Goal: Find specific page/section: Find specific page/section

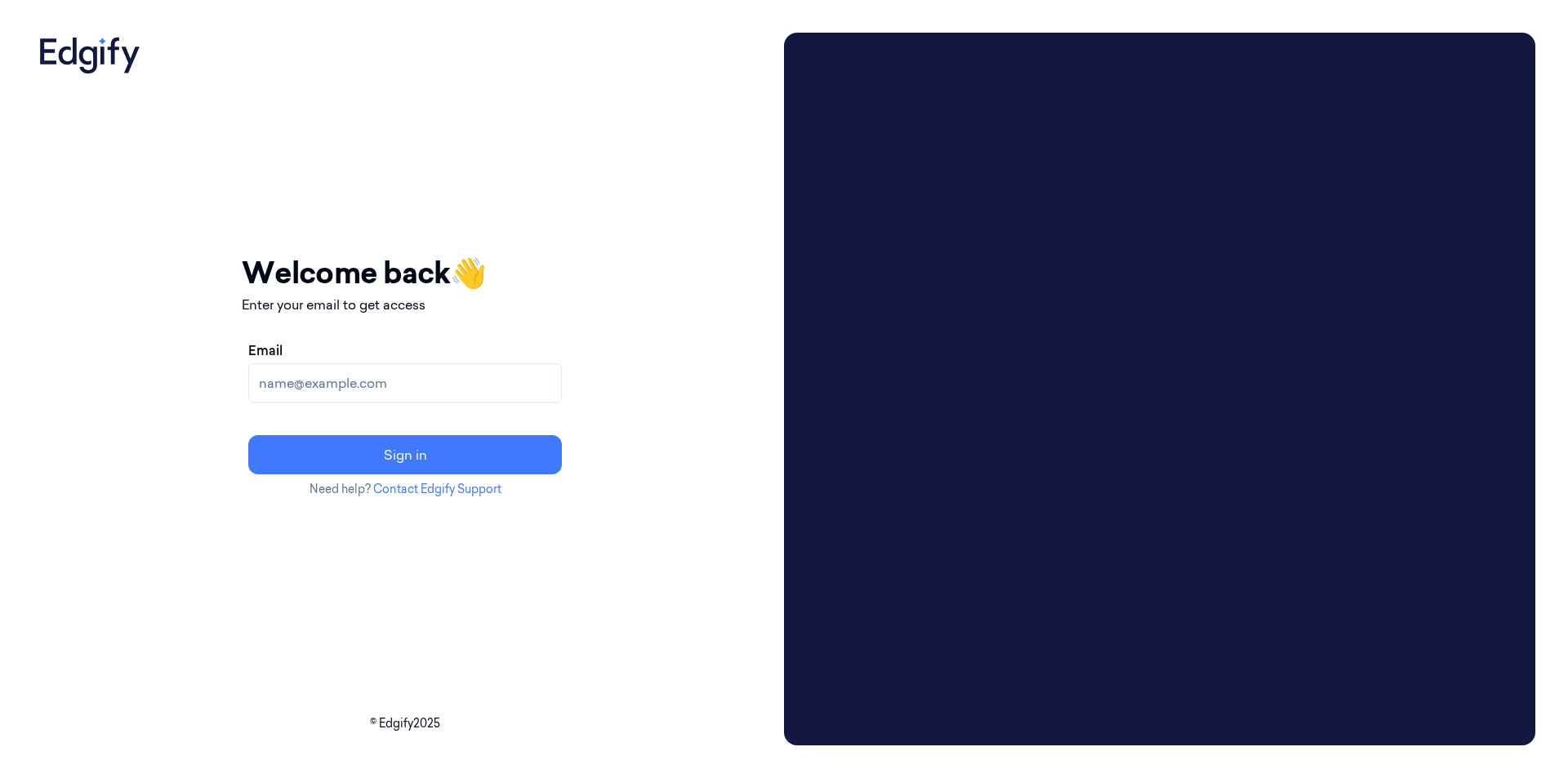
click at [558, 384] on input "Email" at bounding box center [405, 383] width 314 height 39
type input "davidv@edgify.ai"
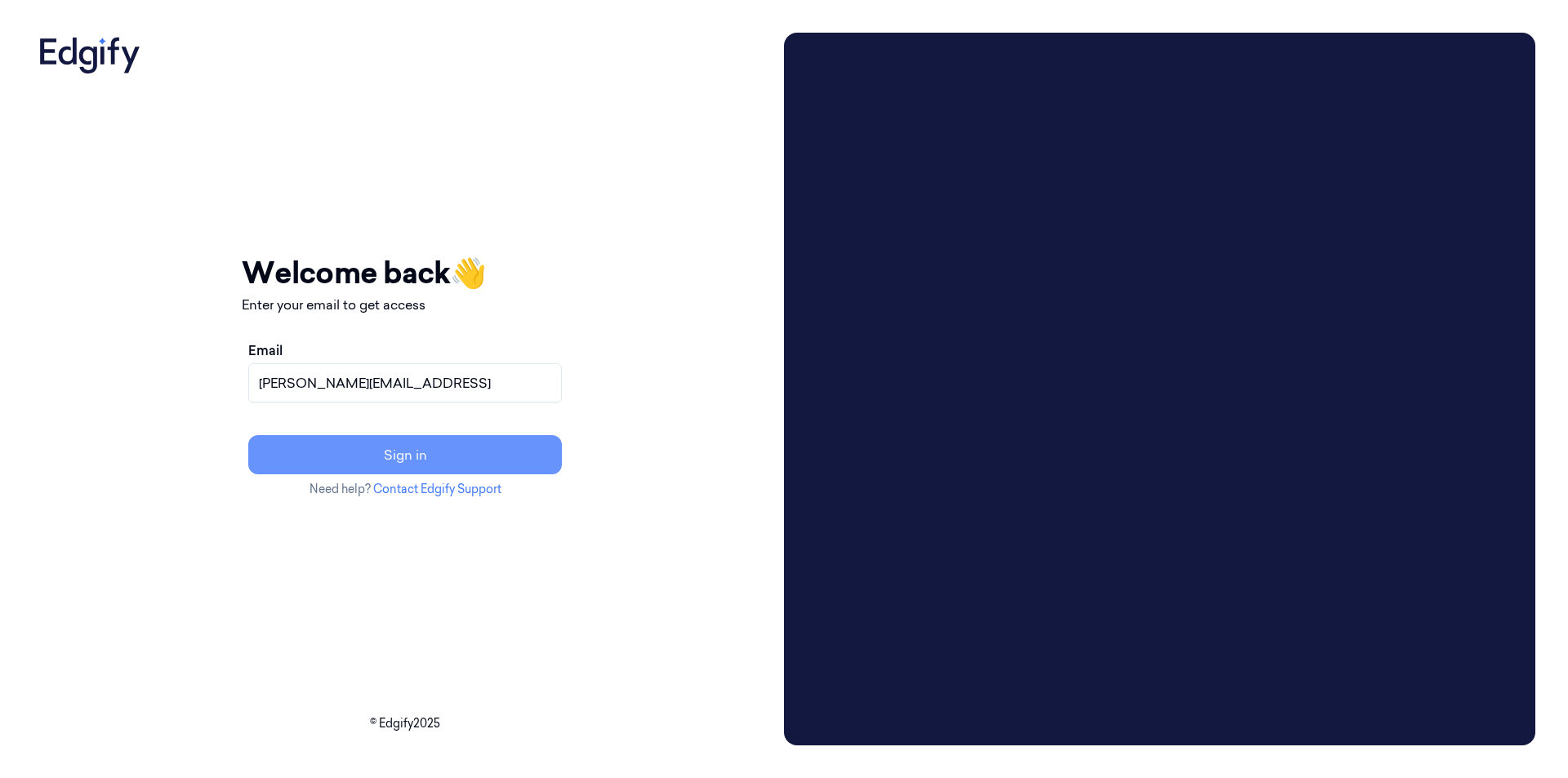
click at [490, 456] on button "Sign in" at bounding box center [405, 455] width 314 height 39
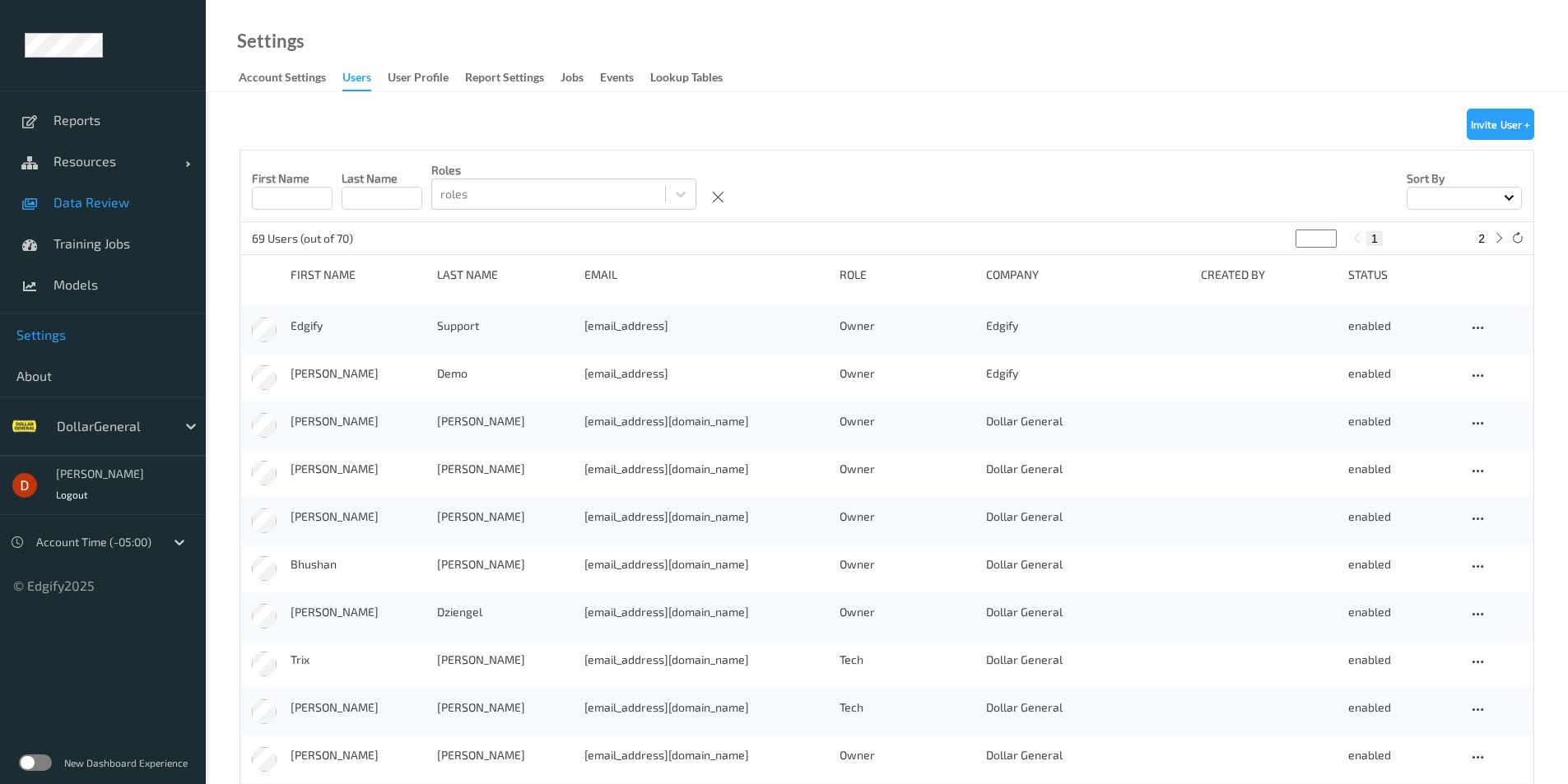
click at [138, 206] on span "Data Review" at bounding box center [122, 202] width 136 height 17
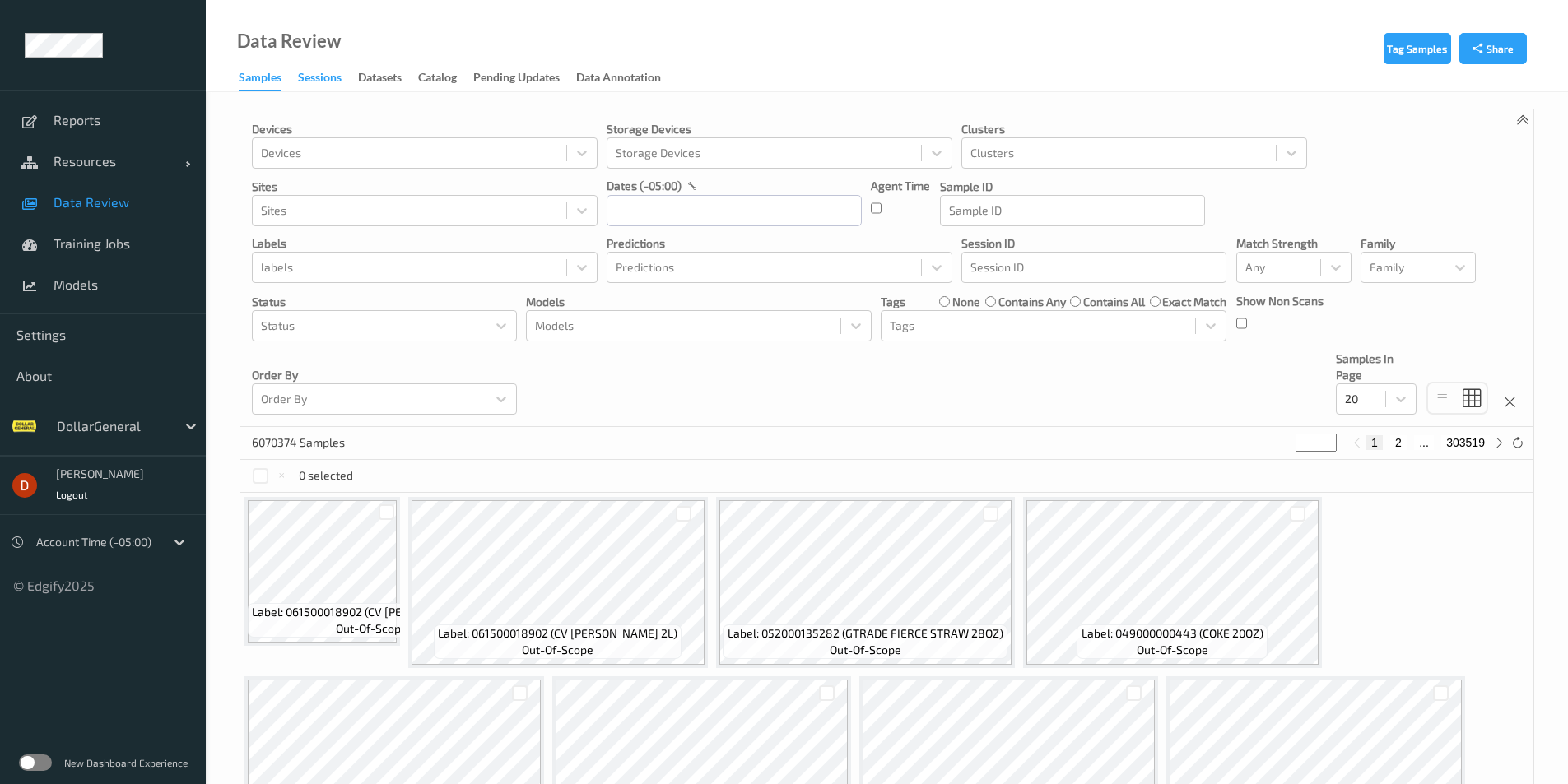
click at [316, 75] on div "Sessions" at bounding box center [319, 79] width 43 height 20
